Goal: Task Accomplishment & Management: Manage account settings

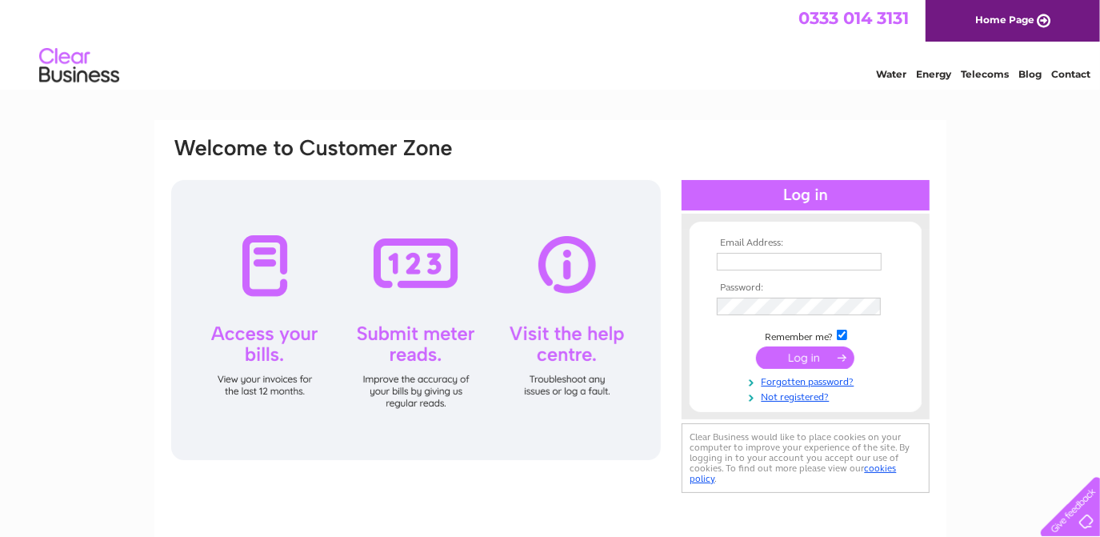
click at [763, 262] on input "text" at bounding box center [799, 262] width 165 height 18
type input "gmg.gm36@googlemail.com"
click at [756, 348] on input "submit" at bounding box center [805, 359] width 98 height 22
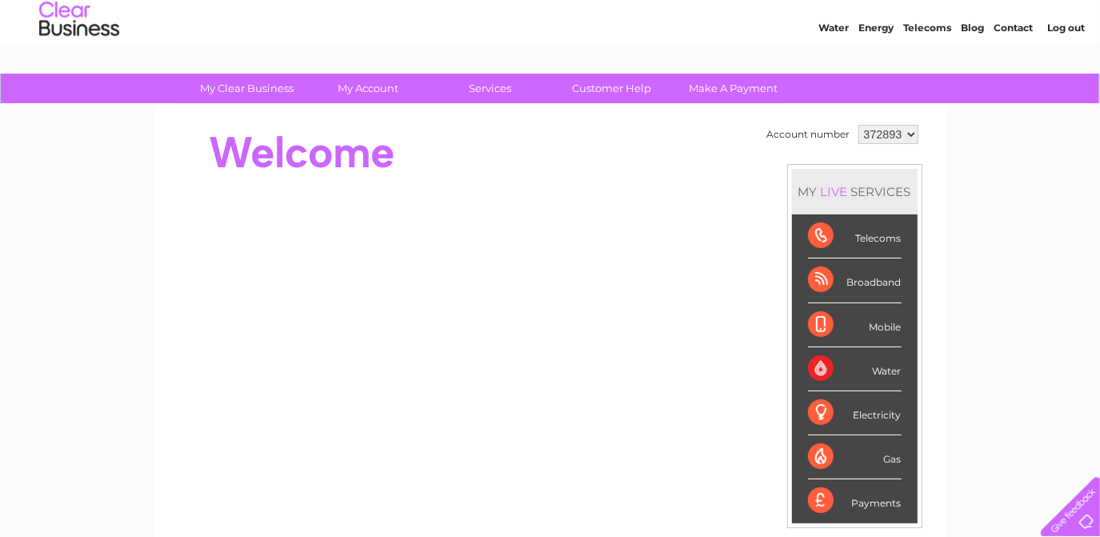
scroll to position [72, 0]
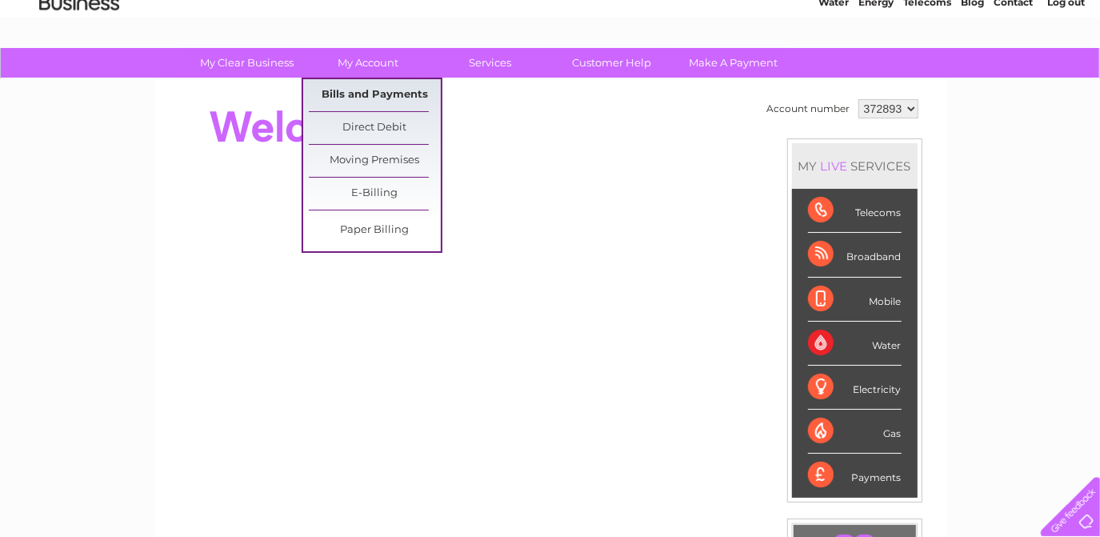
click at [387, 93] on link "Bills and Payments" at bounding box center [375, 95] width 132 height 32
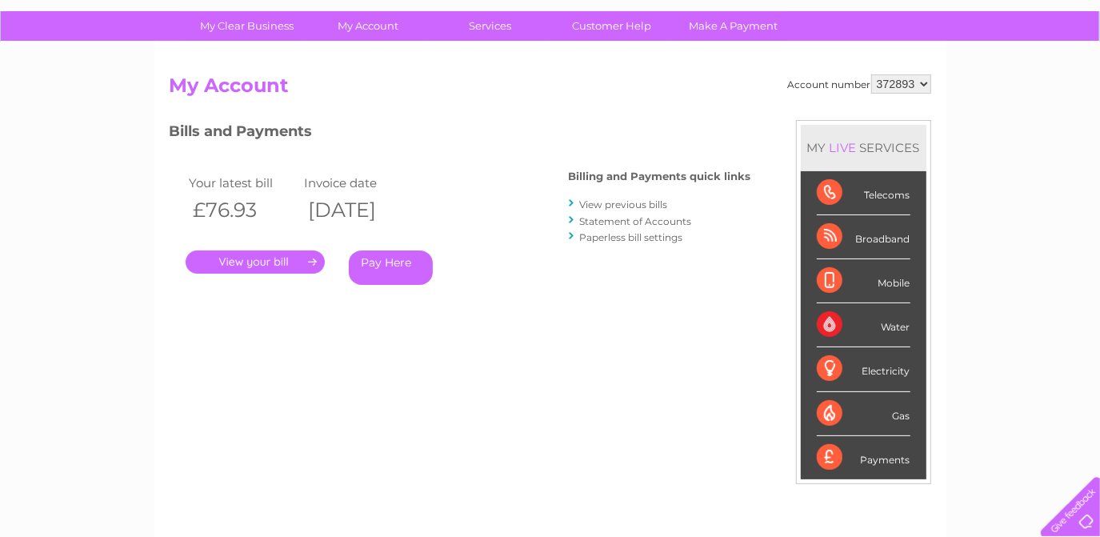
scroll to position [72, 0]
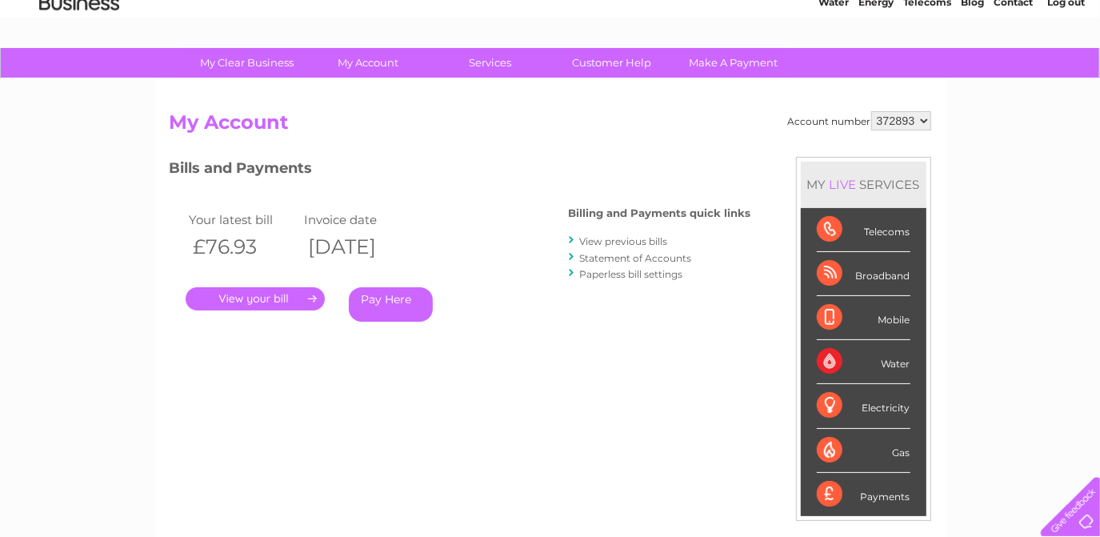
click at [290, 296] on link "." at bounding box center [255, 298] width 139 height 23
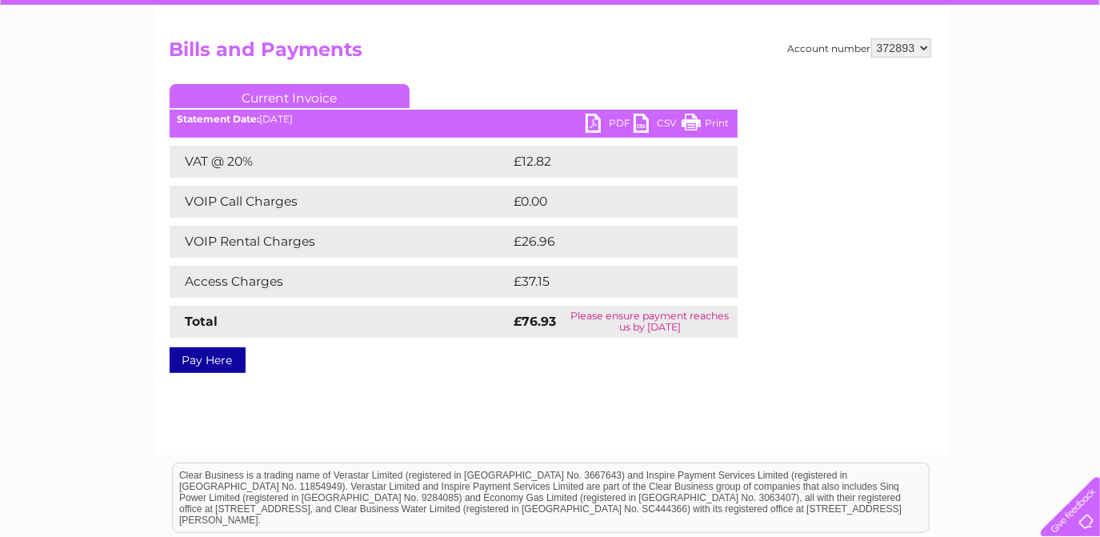
scroll to position [72, 0]
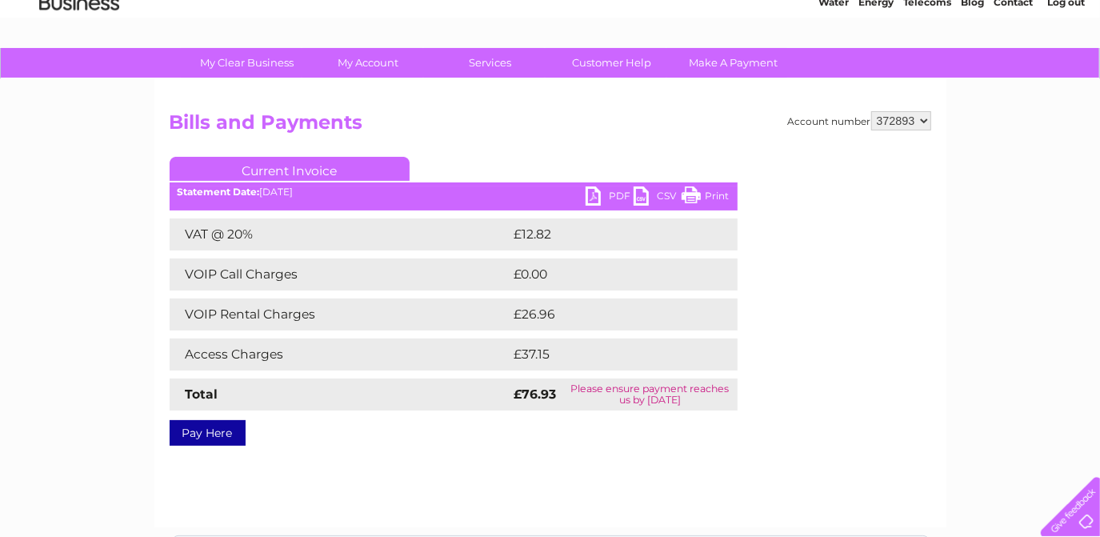
click at [595, 192] on link "PDF" at bounding box center [609, 197] width 48 height 23
click at [608, 62] on link "Customer Help" at bounding box center [611, 63] width 132 height 30
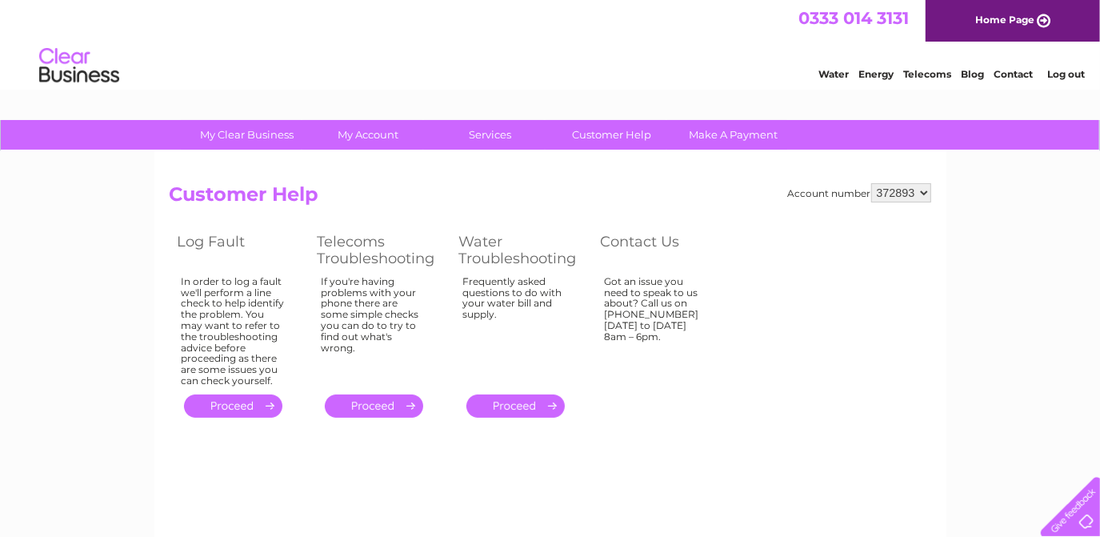
click at [1077, 74] on link "Log out" at bounding box center [1067, 74] width 38 height 12
